Goal: Information Seeking & Learning: Check status

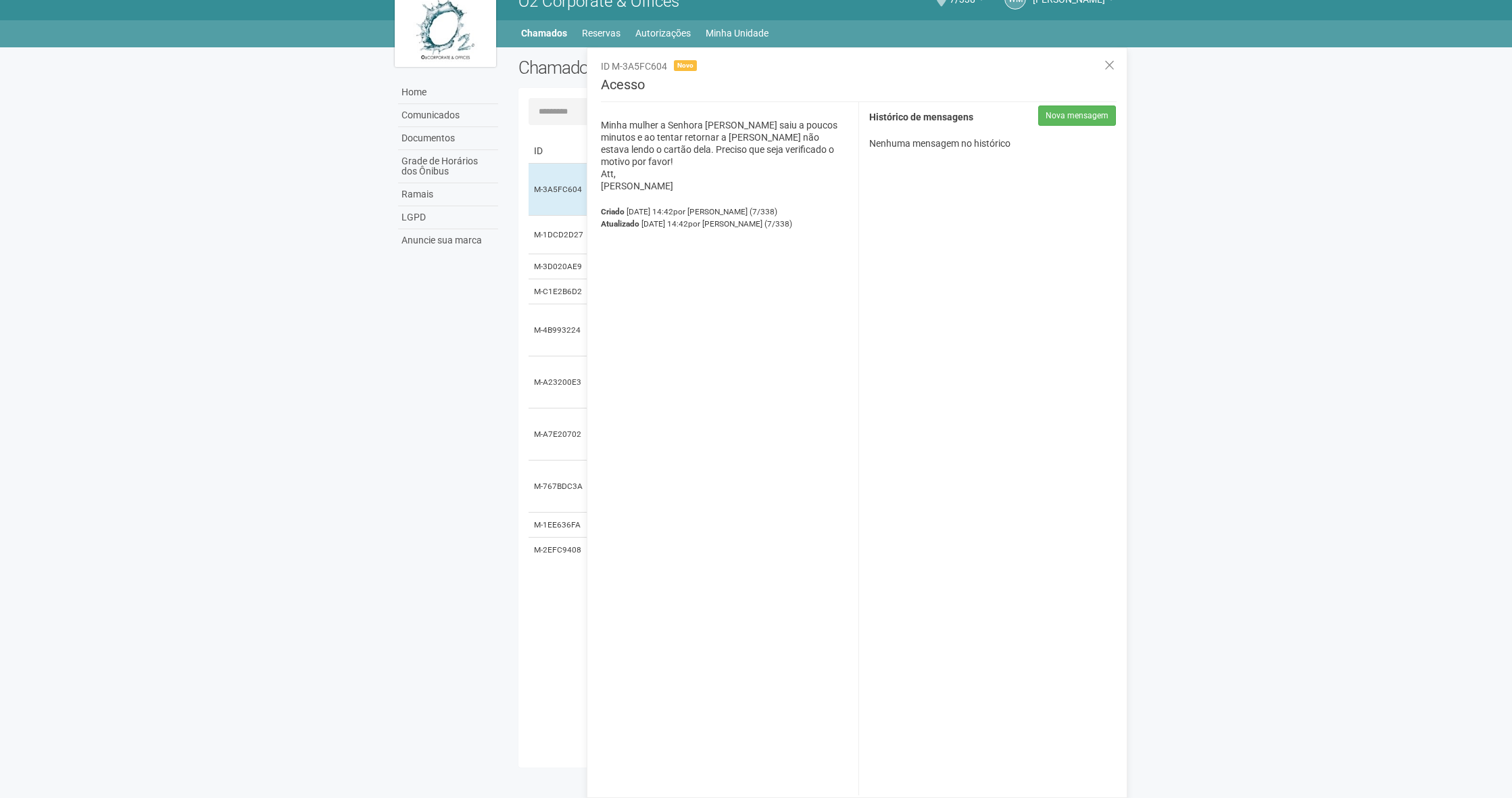
scroll to position [21, 0]
click at [710, 30] on link "Minha Unidade" at bounding box center [736, 32] width 63 height 19
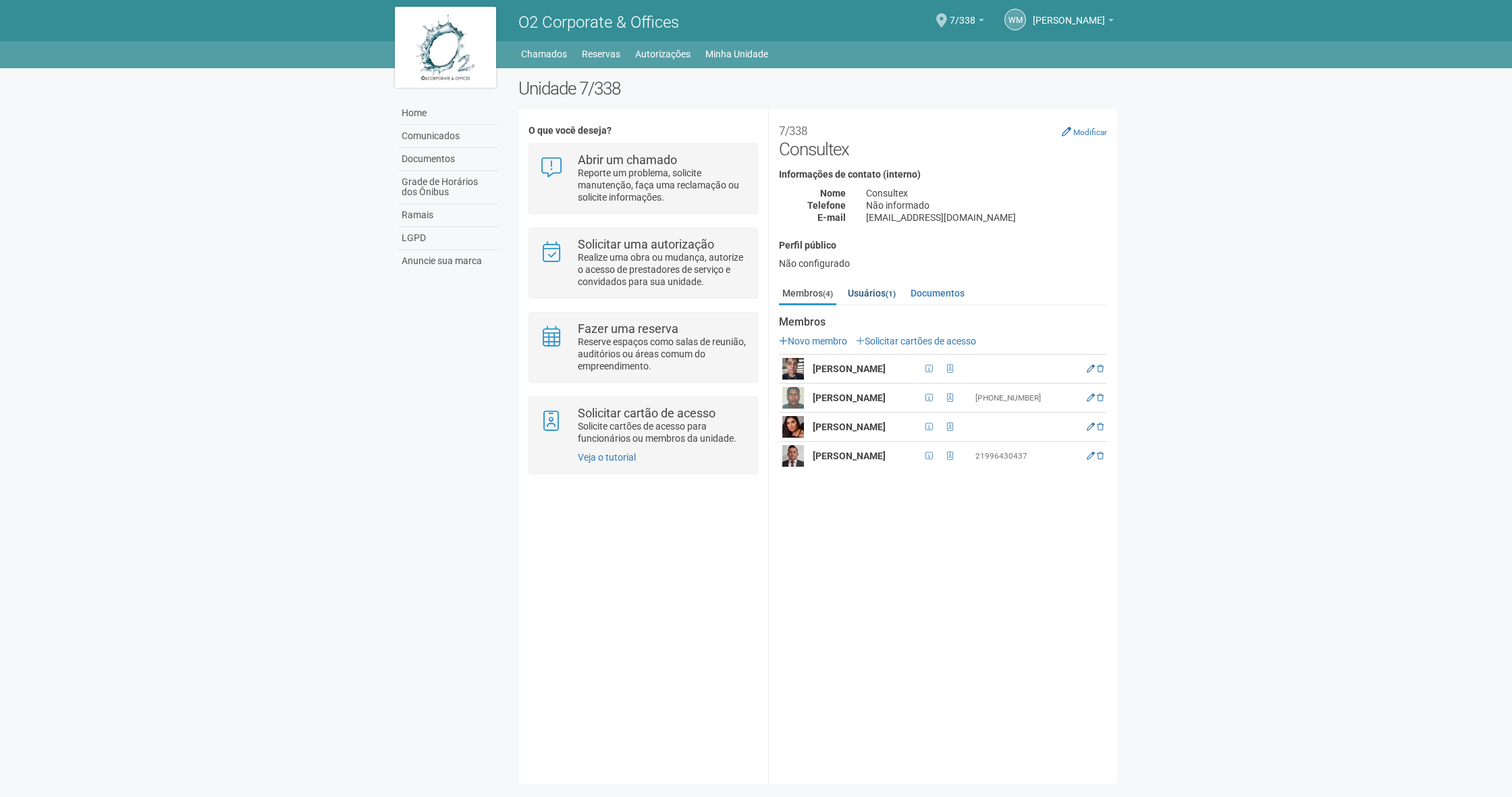
click at [868, 293] on link "Usuários (1)" at bounding box center [871, 293] width 54 height 20
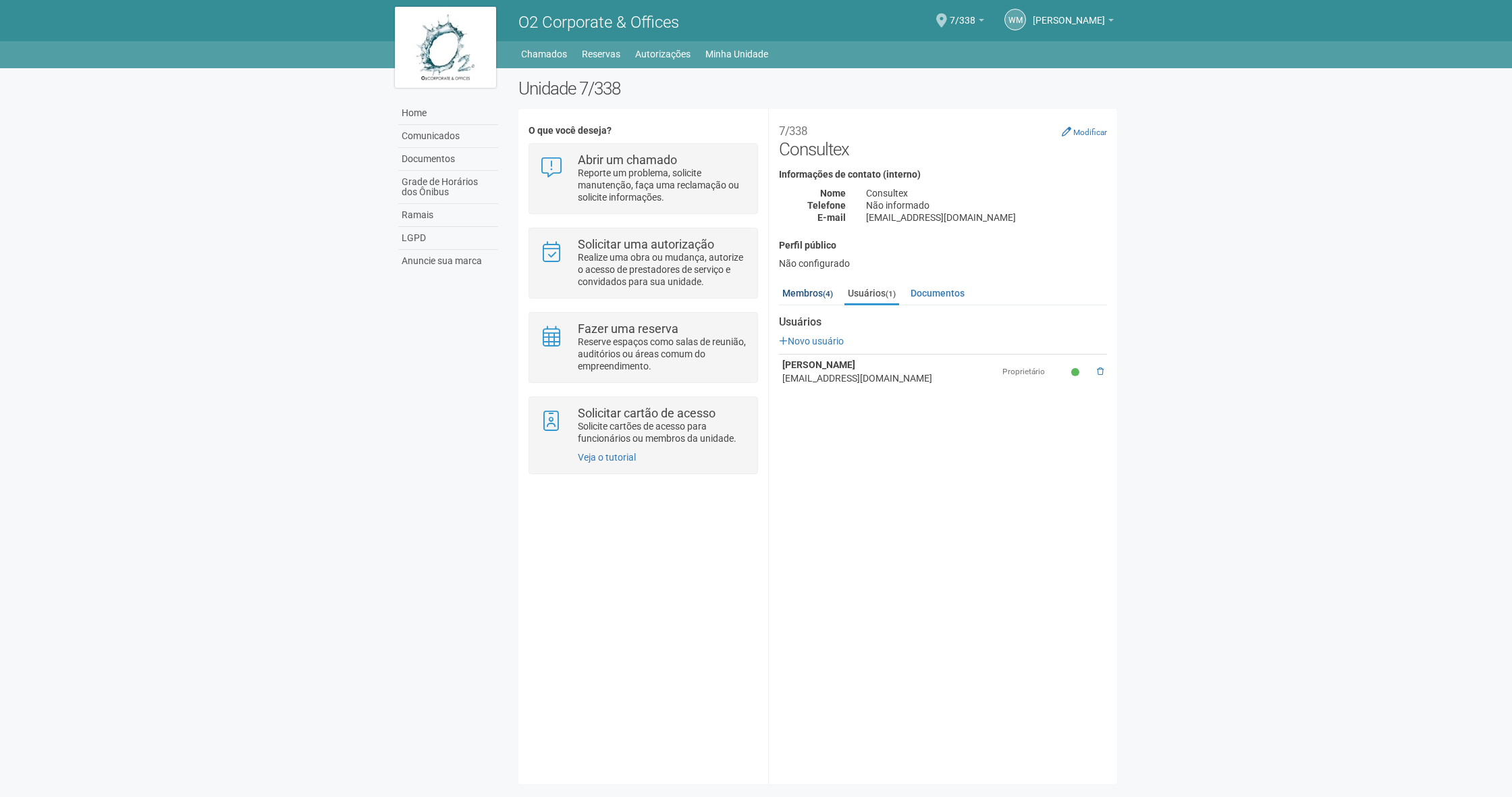
click at [815, 293] on link "Membros (4)" at bounding box center [807, 293] width 57 height 20
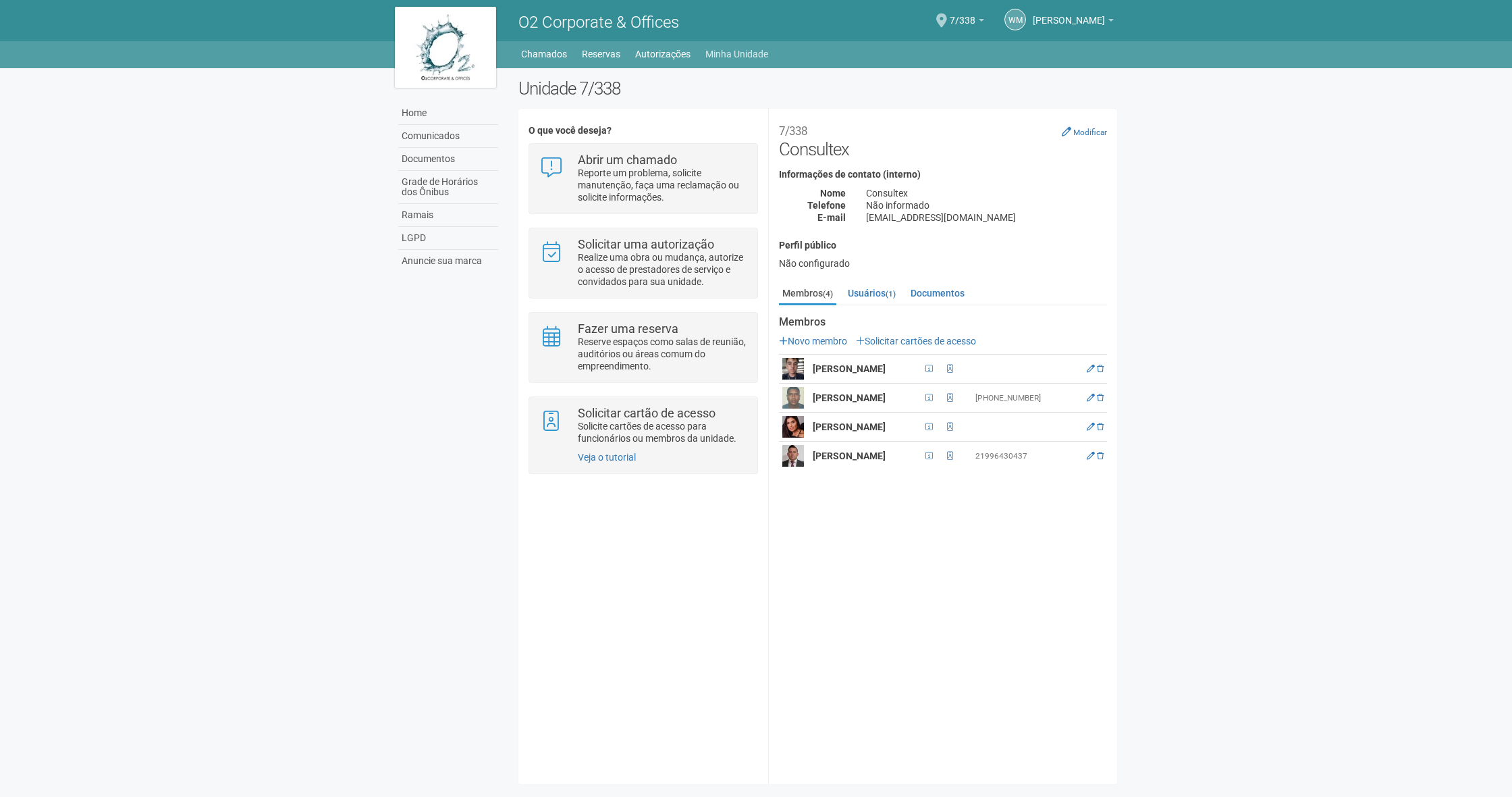
scroll to position [0, 1]
click at [755, 52] on link "Minha Unidade" at bounding box center [736, 54] width 63 height 19
click at [654, 182] on p "Reporte um problema, solicite manutenção, faça uma reclamação ou solicite infor…" at bounding box center [662, 184] width 169 height 36
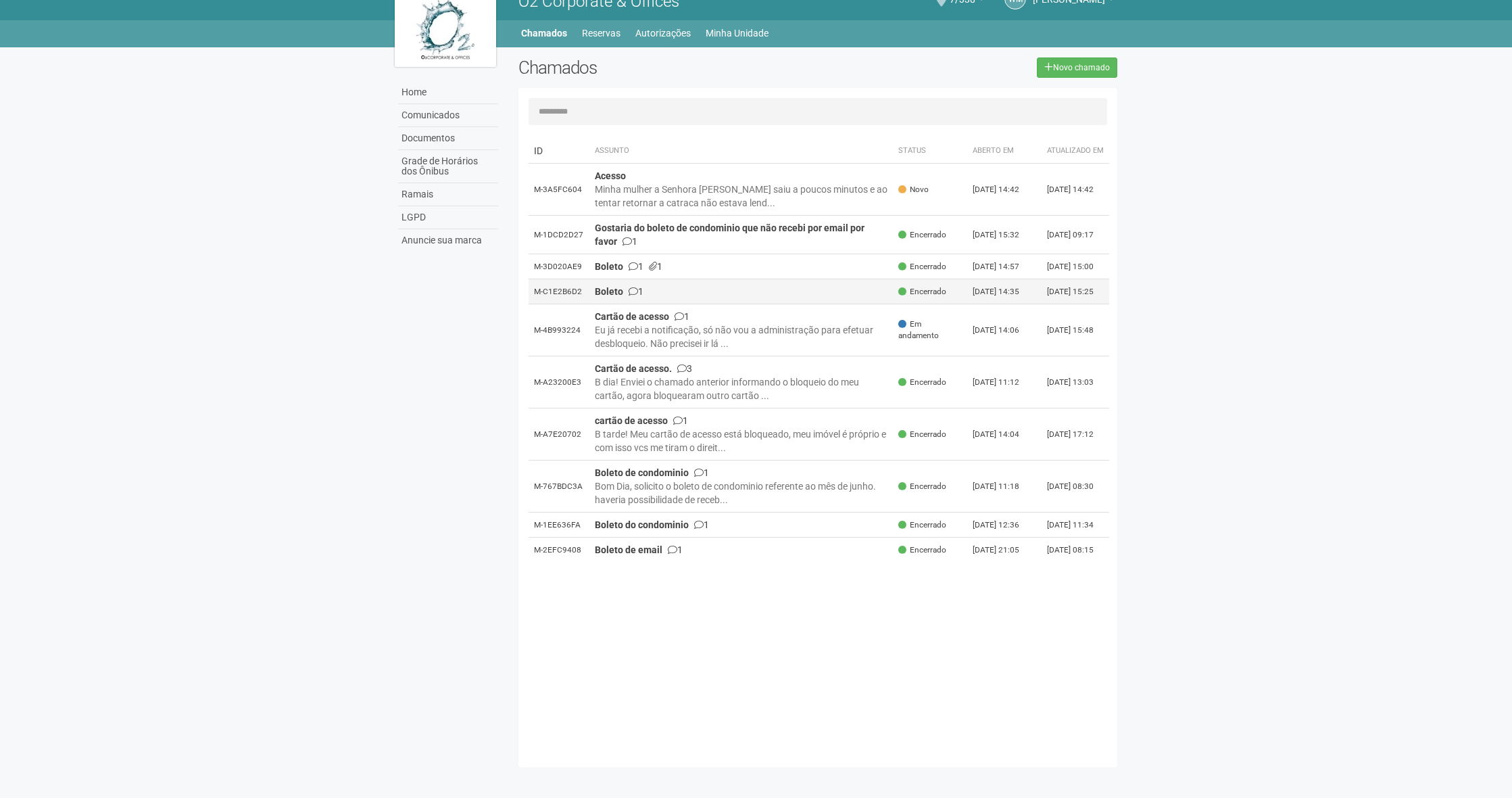
scroll to position [21, 0]
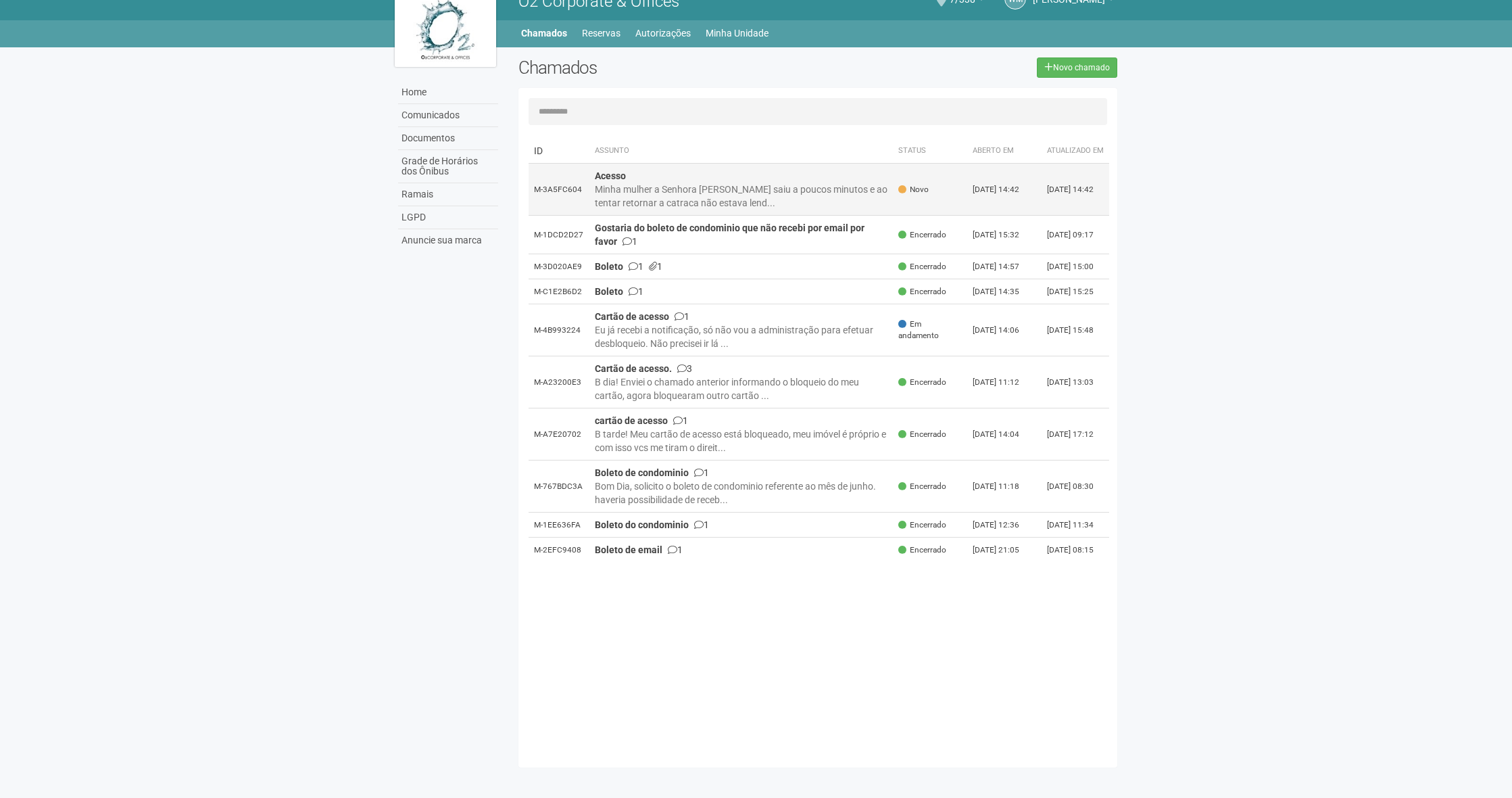
click at [717, 194] on div "Minha mulher a Senhora [PERSON_NAME] saiu a poucos minutos e ao tentar retornar…" at bounding box center [741, 196] width 293 height 27
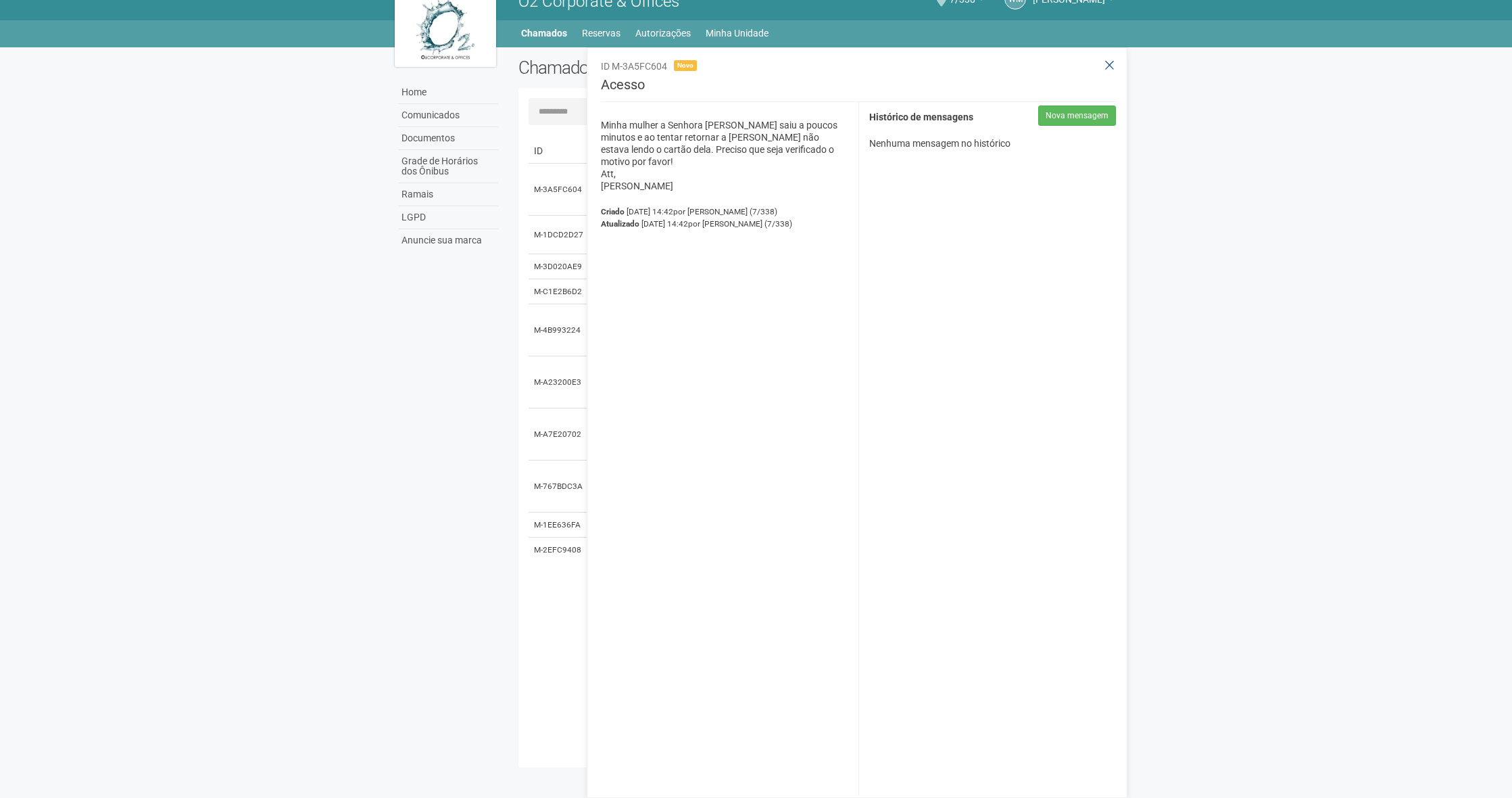
click at [1108, 62] on icon at bounding box center [1109, 65] width 10 height 14
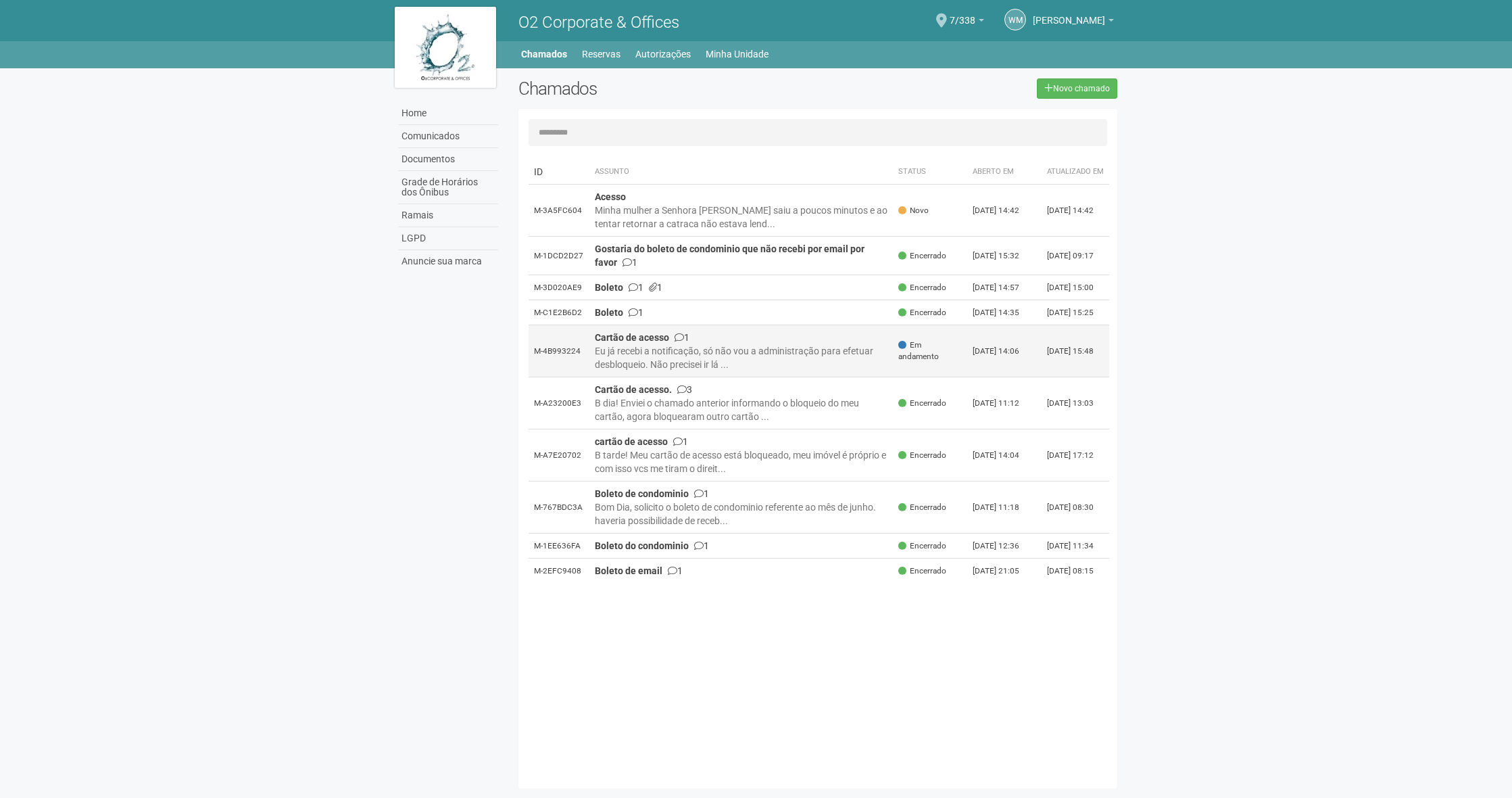
click at [825, 371] on div "Eu já recebi a notificação, só não vou a administração para efetuar desbloqueio…" at bounding box center [741, 357] width 293 height 27
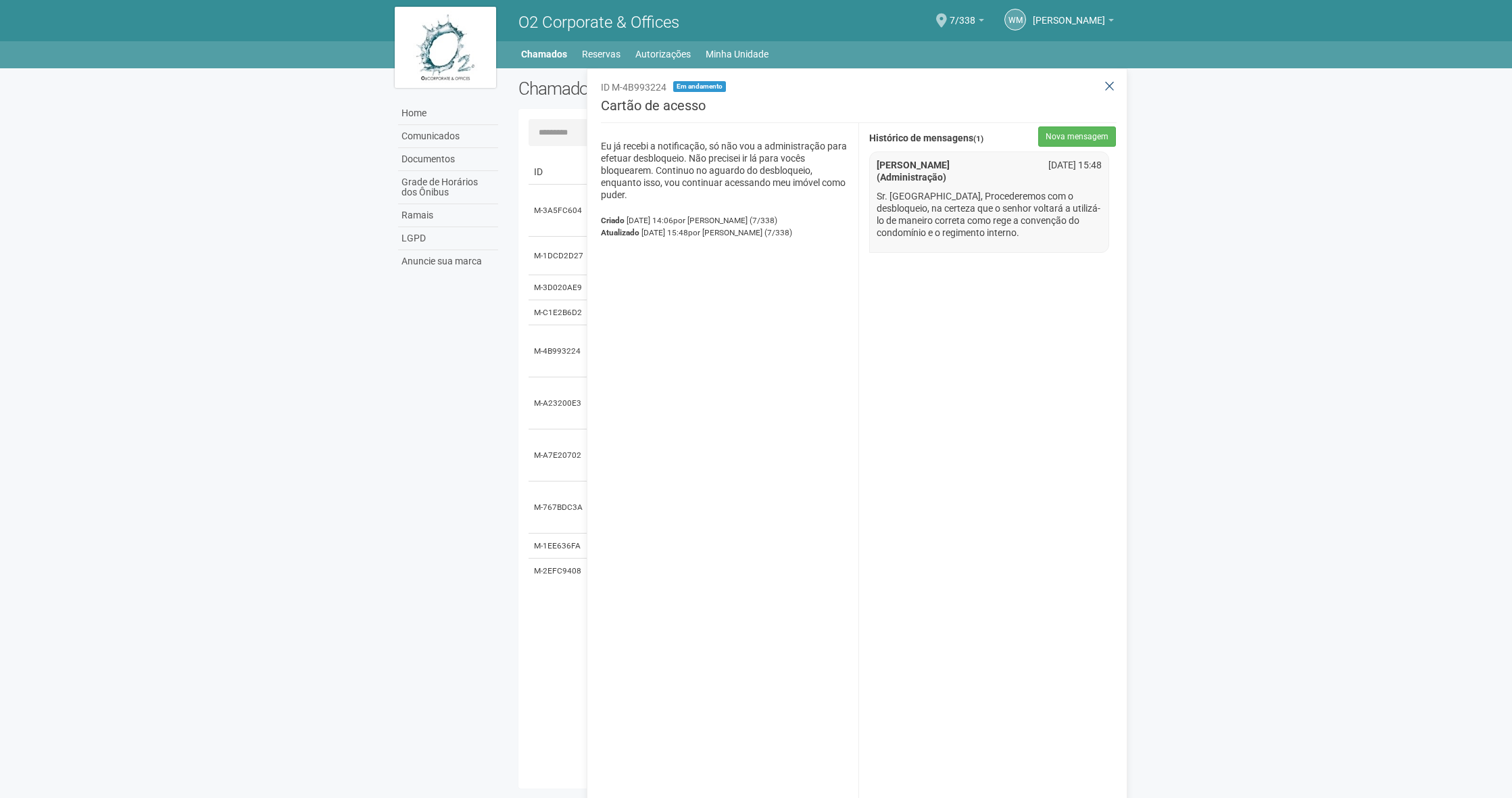
click at [1108, 81] on icon at bounding box center [1109, 87] width 10 height 14
